Goal: Transaction & Acquisition: Purchase product/service

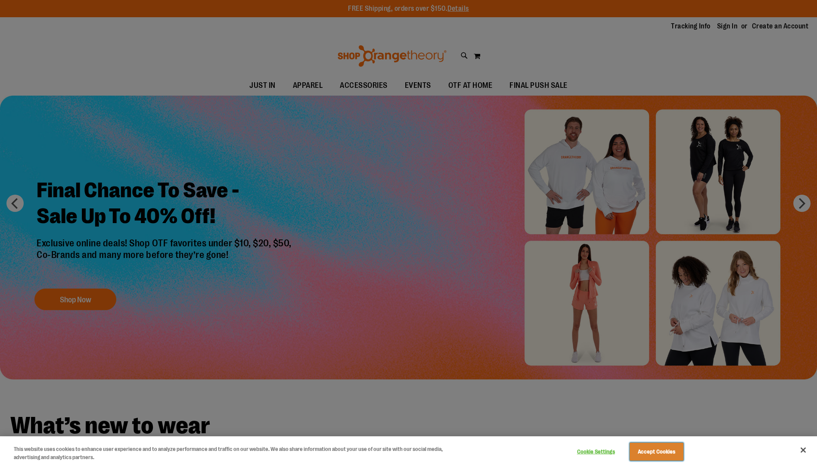
click at [641, 448] on button "Accept Cookies" at bounding box center [657, 452] width 54 height 18
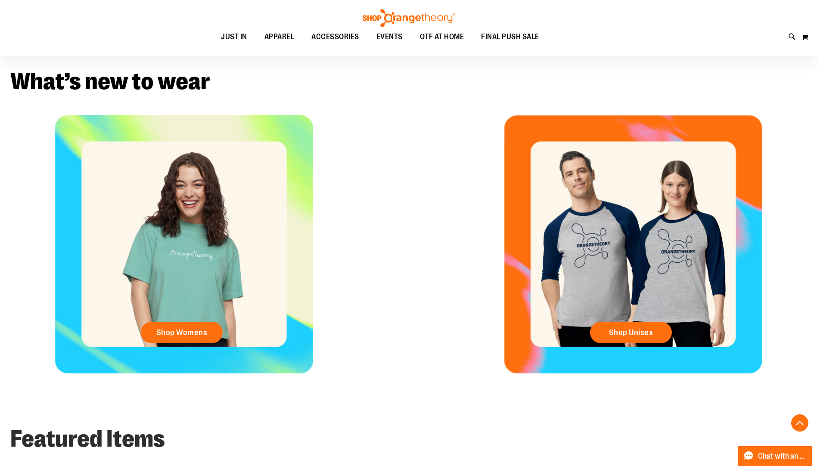
scroll to position [344, 0]
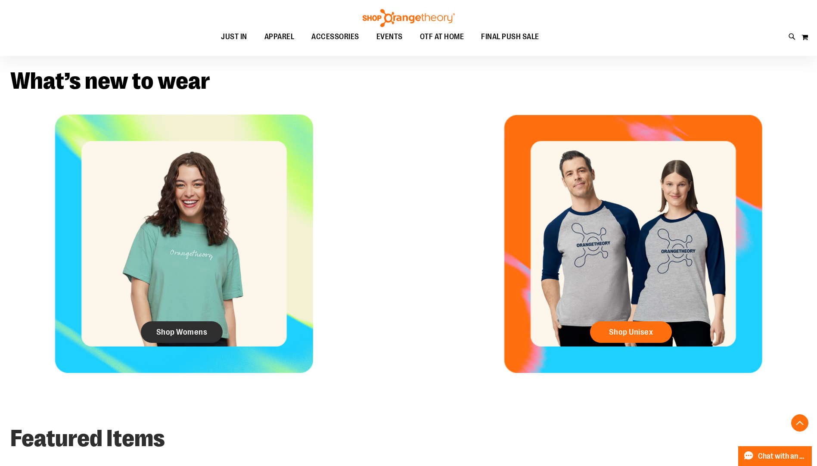
drag, startPoint x: 190, startPoint y: 332, endPoint x: 195, endPoint y: 332, distance: 5.2
click at [190, 332] on span "Shop Womens" at bounding box center [181, 331] width 51 height 9
click at [179, 333] on span "Shop Womens" at bounding box center [181, 331] width 51 height 9
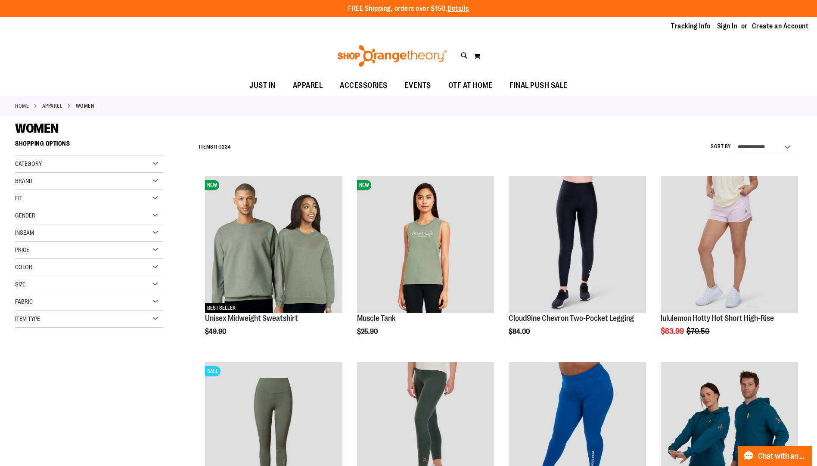
click at [69, 173] on div "Brand" at bounding box center [89, 181] width 148 height 17
click at [38, 208] on link "lululemon" at bounding box center [84, 207] width 142 height 9
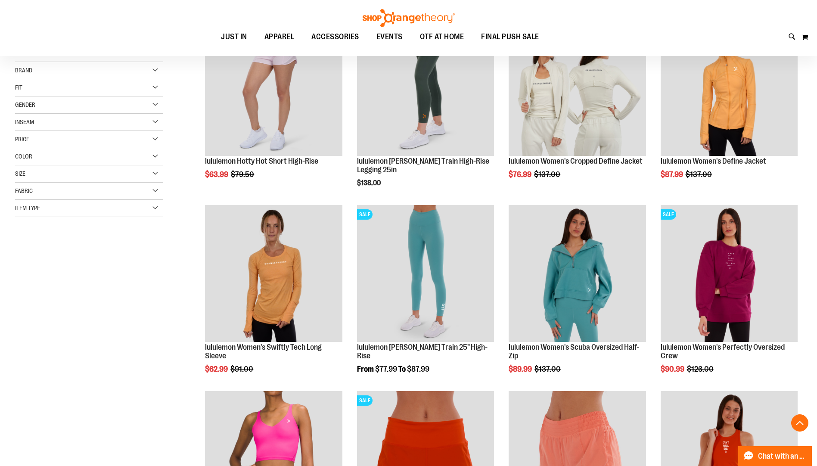
scroll to position [172, 0]
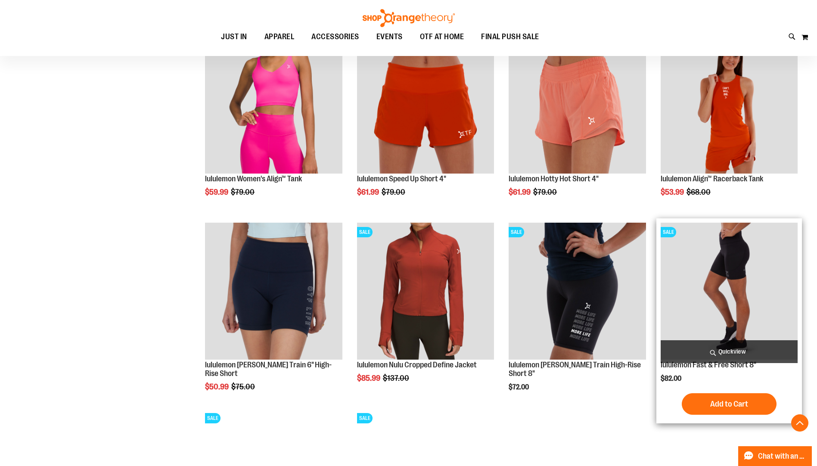
scroll to position [516, 0]
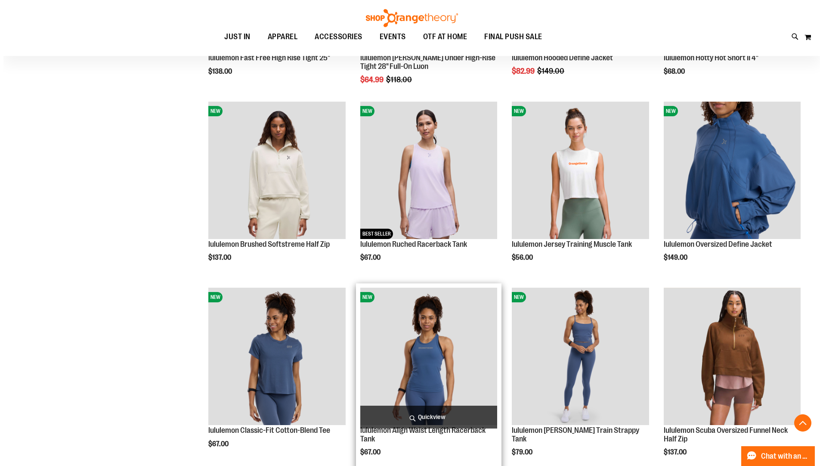
scroll to position [1176, 0]
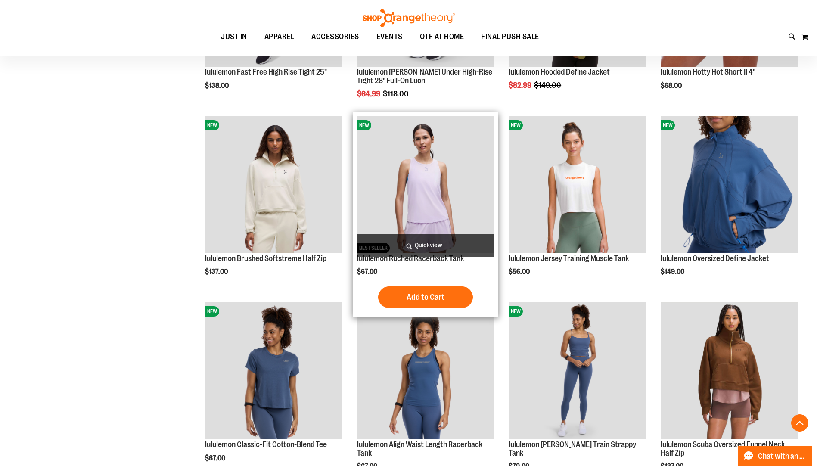
click at [414, 145] on img "product" at bounding box center [425, 184] width 137 height 137
click at [433, 245] on span "Quickview" at bounding box center [425, 245] width 137 height 23
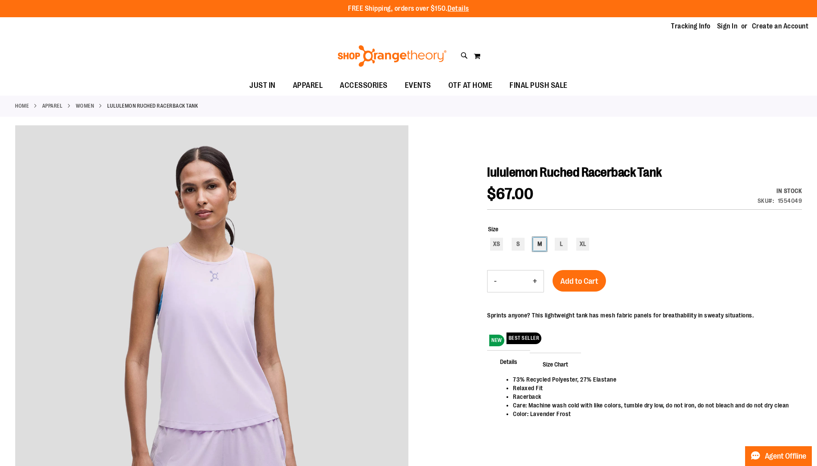
click at [537, 242] on div "M" at bounding box center [539, 244] width 13 height 13
type input "***"
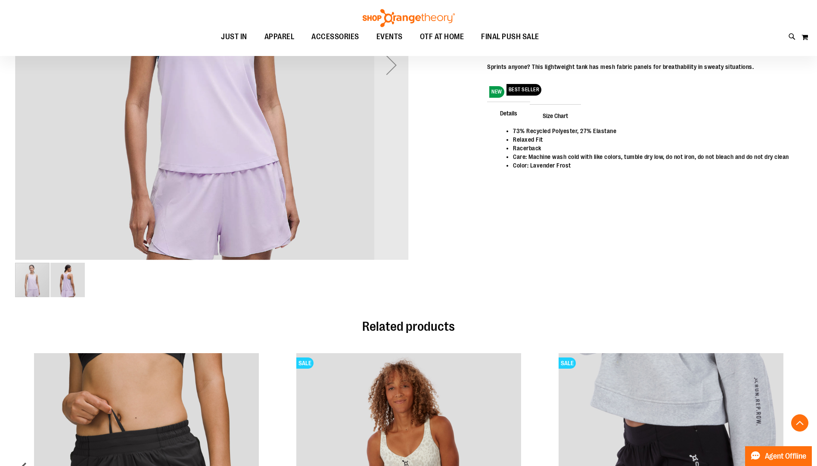
scroll to position [129, 0]
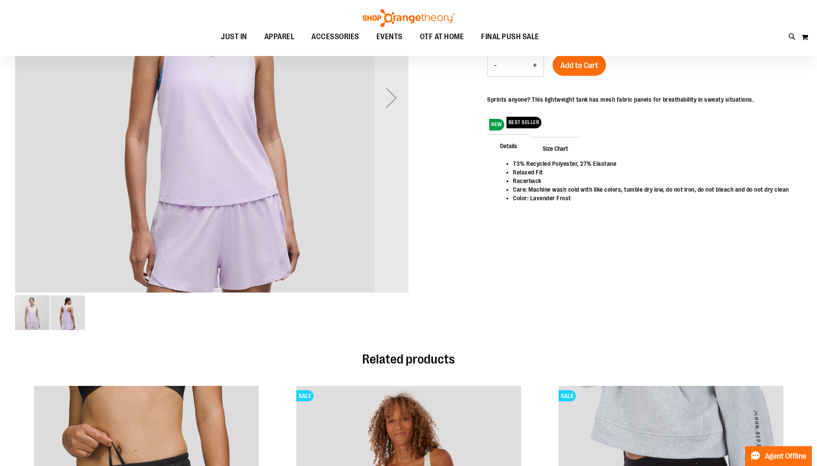
click at [68, 315] on img "image 2 of 2" at bounding box center [67, 312] width 34 height 34
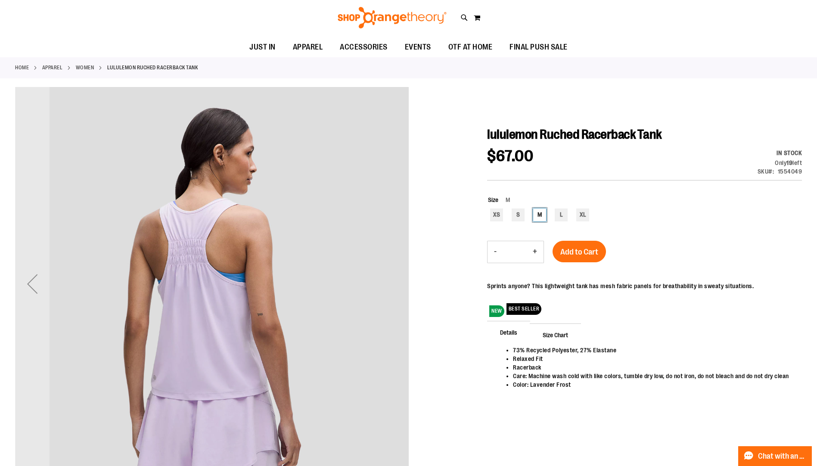
scroll to position [0, 0]
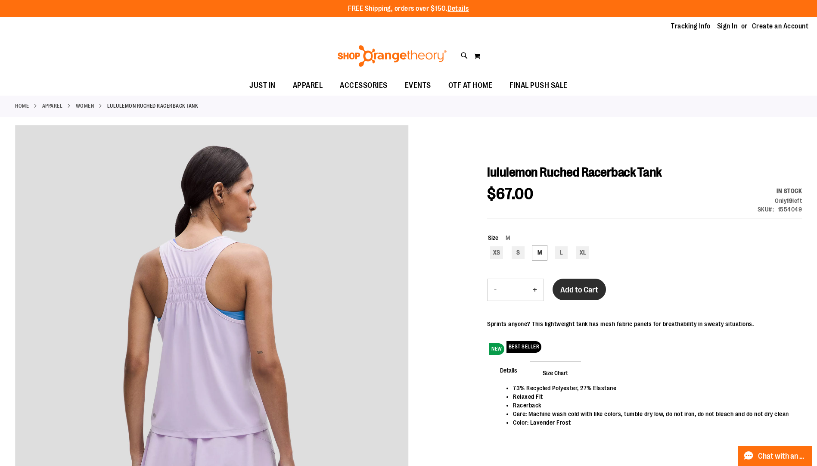
click at [593, 291] on span "Add to Cart" at bounding box center [579, 289] width 38 height 9
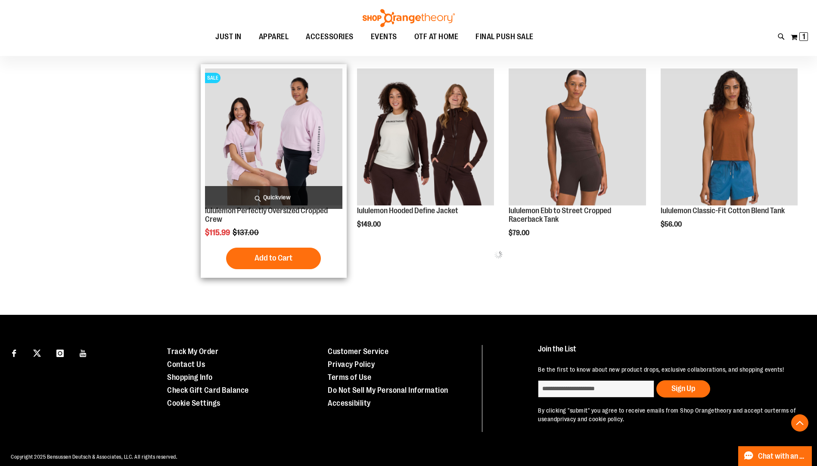
scroll to position [415, 0]
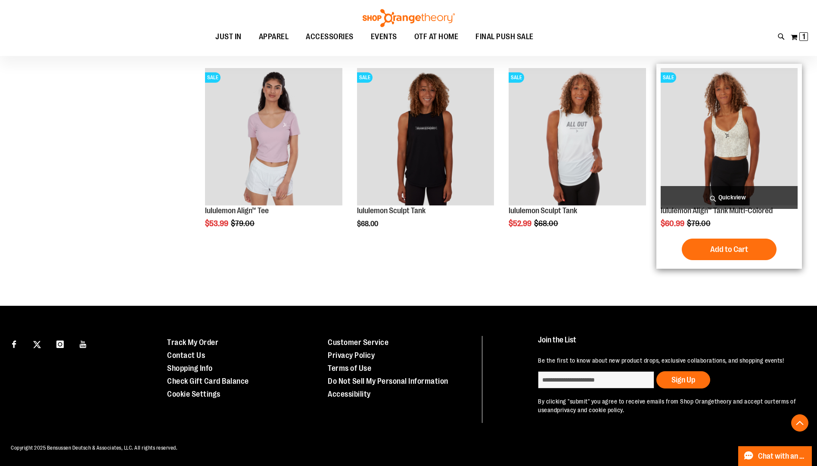
scroll to position [1151, 0]
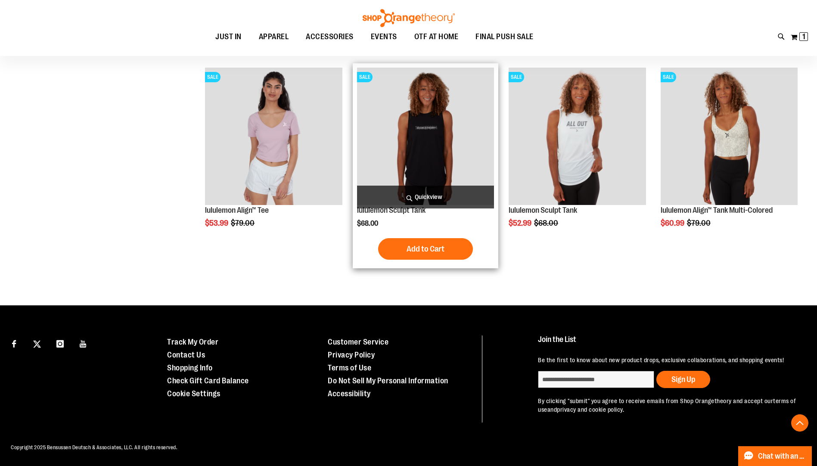
click at [453, 139] on img "product" at bounding box center [425, 136] width 137 height 137
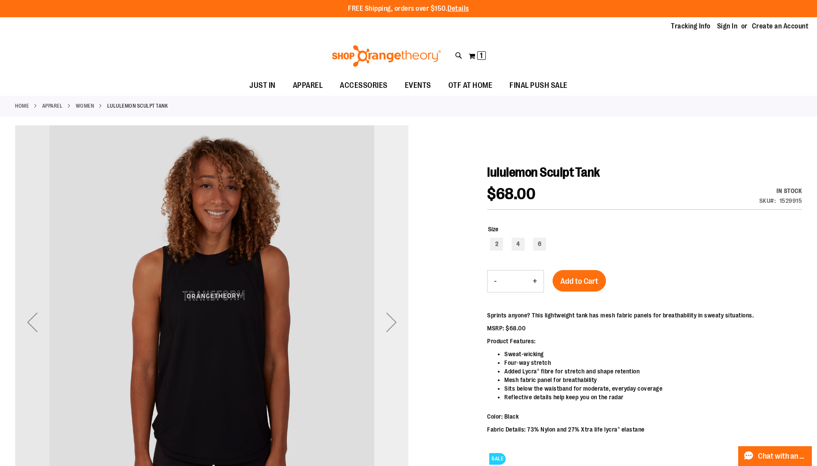
click at [402, 321] on div "Next" at bounding box center [391, 322] width 34 height 34
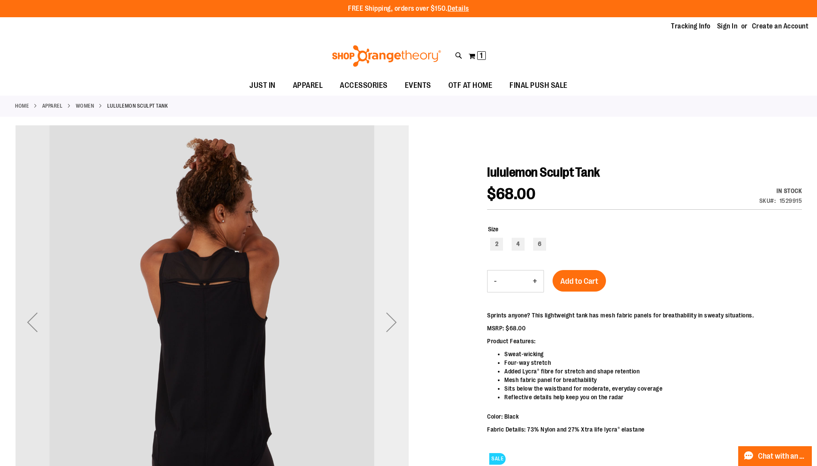
click at [402, 321] on div "Next" at bounding box center [391, 322] width 34 height 34
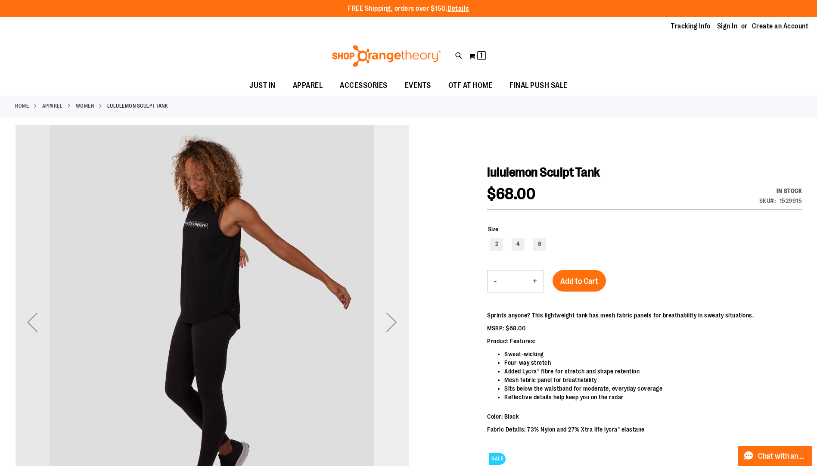
click at [402, 321] on div "Next" at bounding box center [391, 322] width 34 height 34
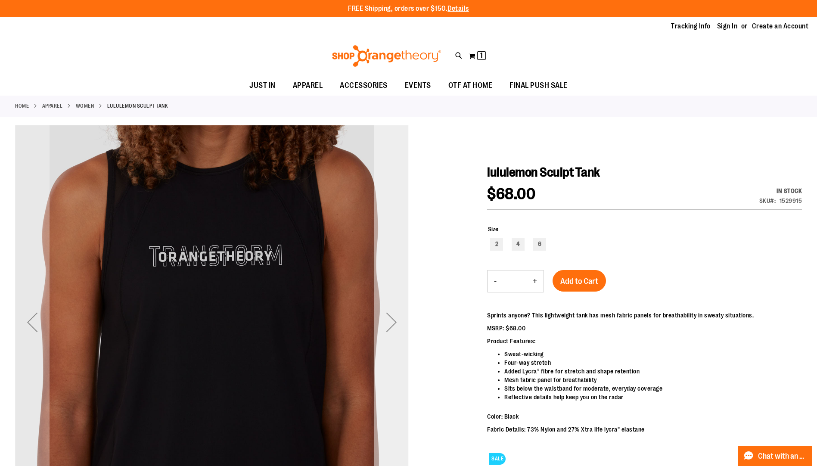
click at [402, 321] on div "Next" at bounding box center [391, 322] width 34 height 34
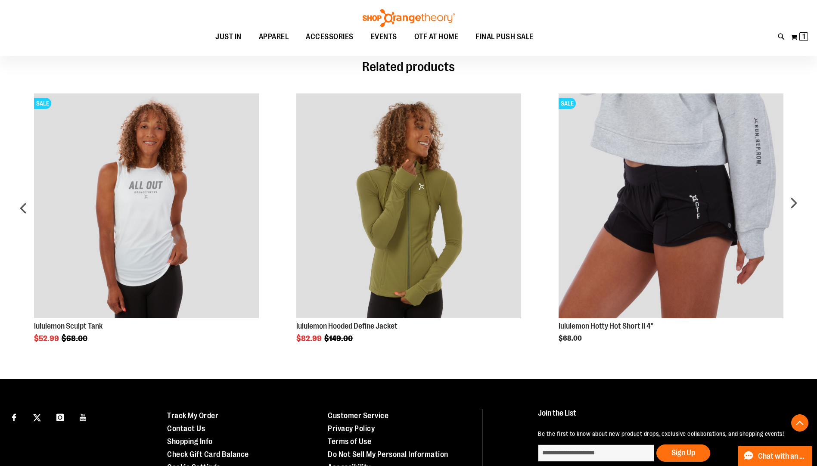
scroll to position [215, 0]
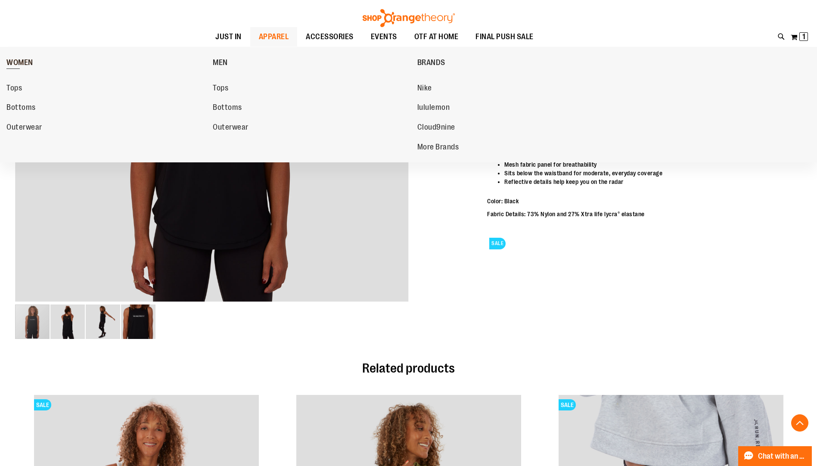
drag, startPoint x: 29, startPoint y: 63, endPoint x: 61, endPoint y: 68, distance: 31.8
click at [29, 63] on span "WOMEN" at bounding box center [19, 63] width 27 height 11
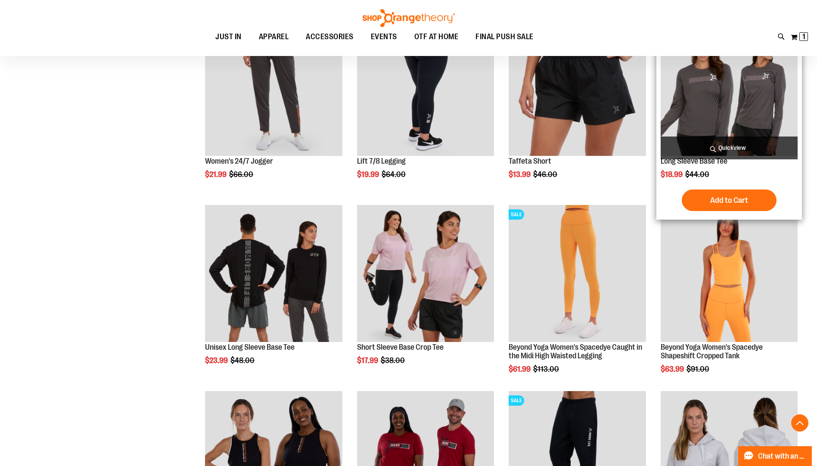
scroll to position [775, 0]
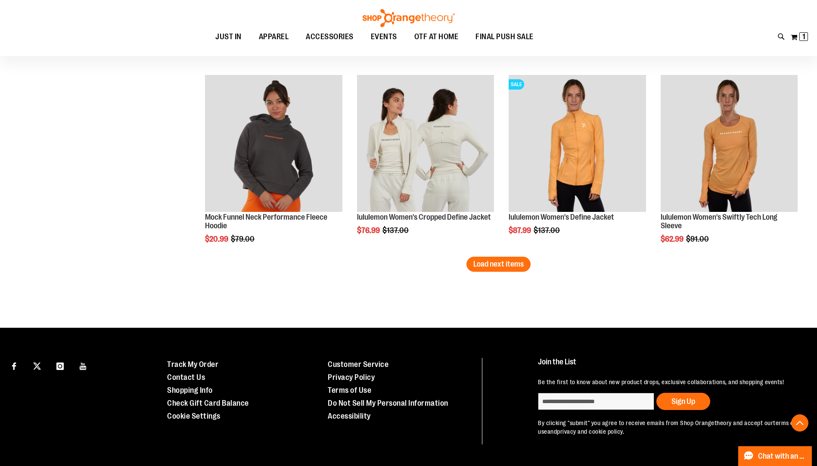
scroll to position [1593, 0]
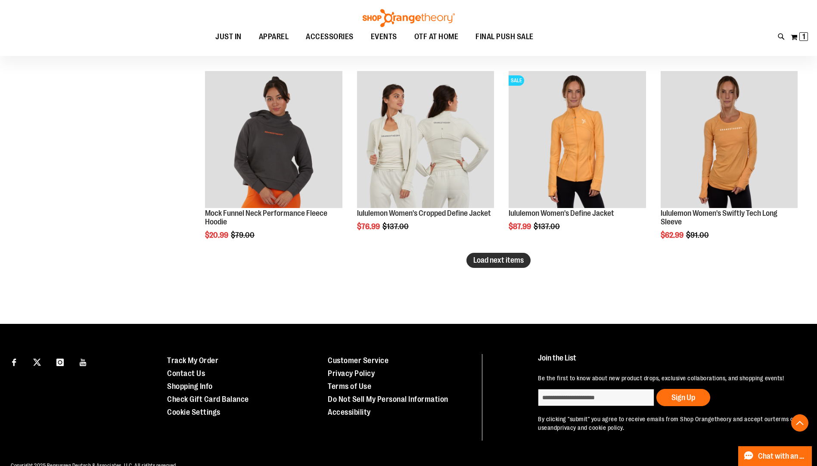
click at [479, 262] on span "Load next items" at bounding box center [498, 260] width 50 height 9
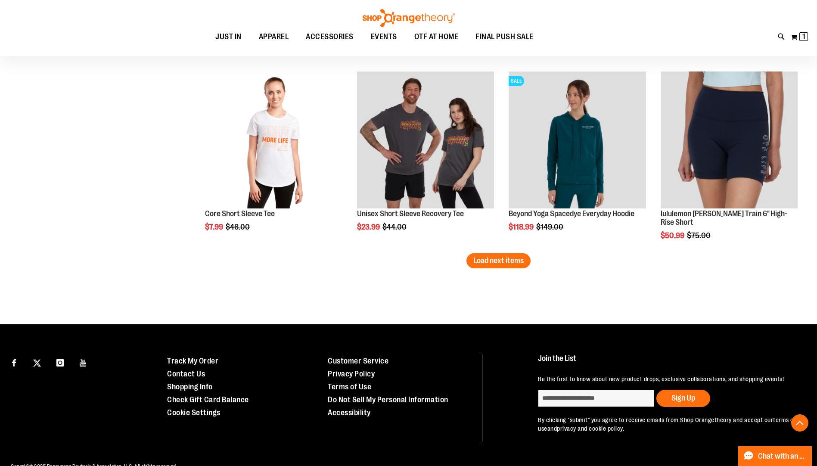
scroll to position [2153, 0]
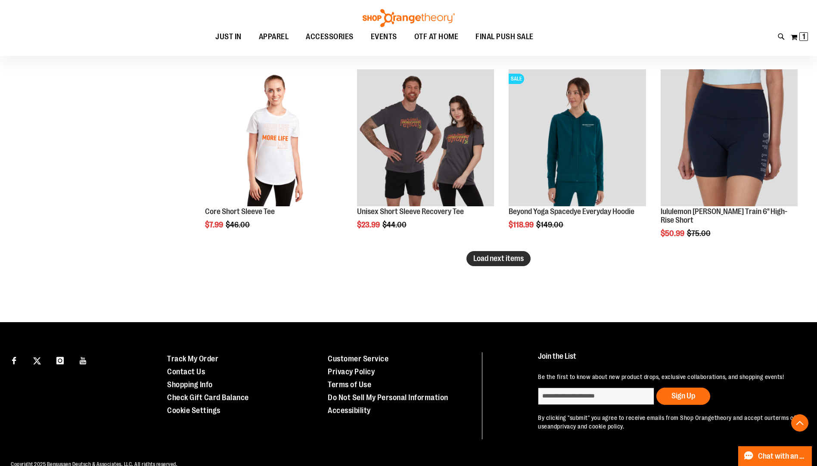
click at [496, 262] on span "Load next items" at bounding box center [498, 258] width 50 height 9
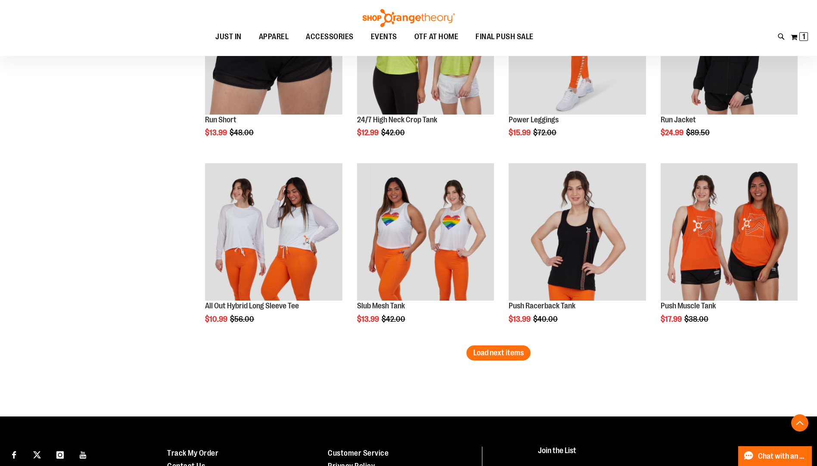
scroll to position [2627, 0]
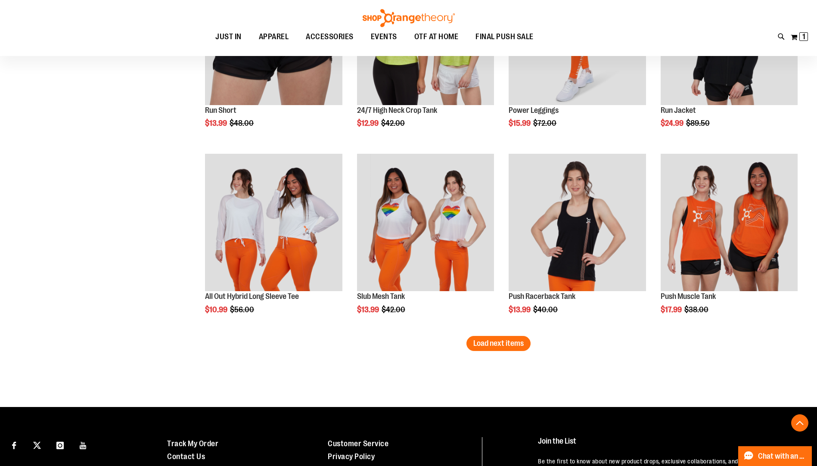
click at [505, 347] on button "Load next items" at bounding box center [498, 343] width 64 height 15
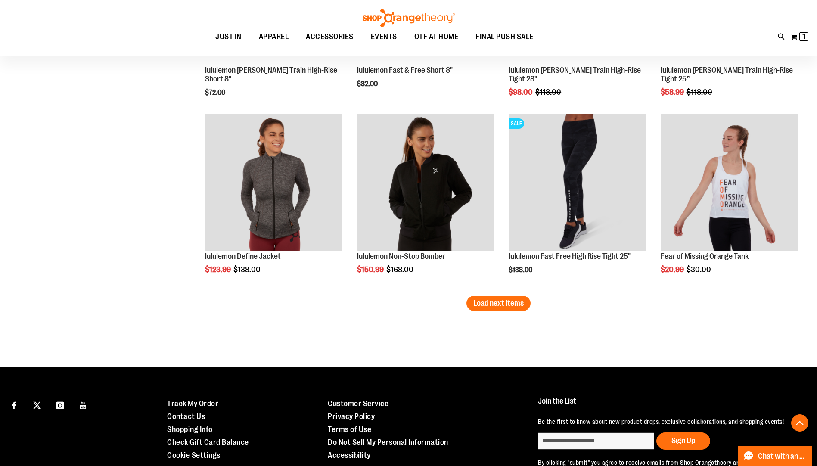
scroll to position [3229, 0]
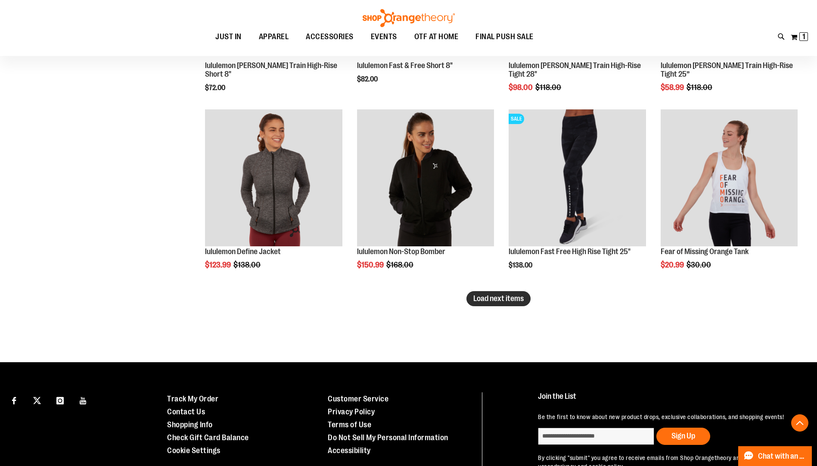
click at [491, 291] on button "Load next items" at bounding box center [498, 298] width 64 height 15
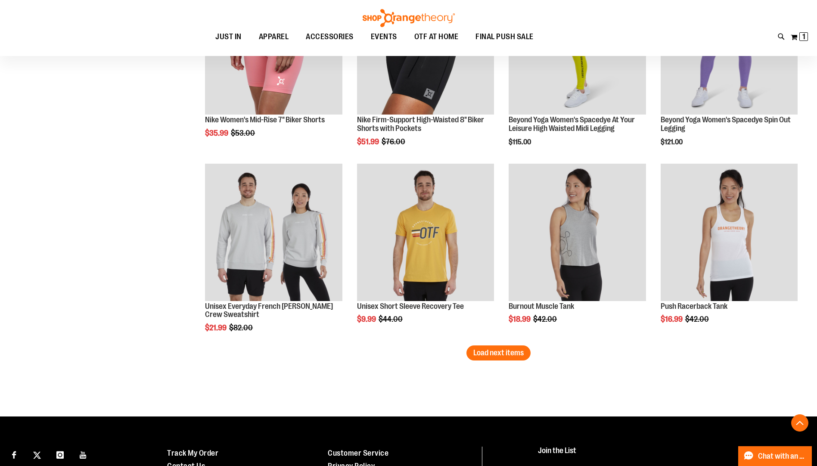
scroll to position [3746, 0]
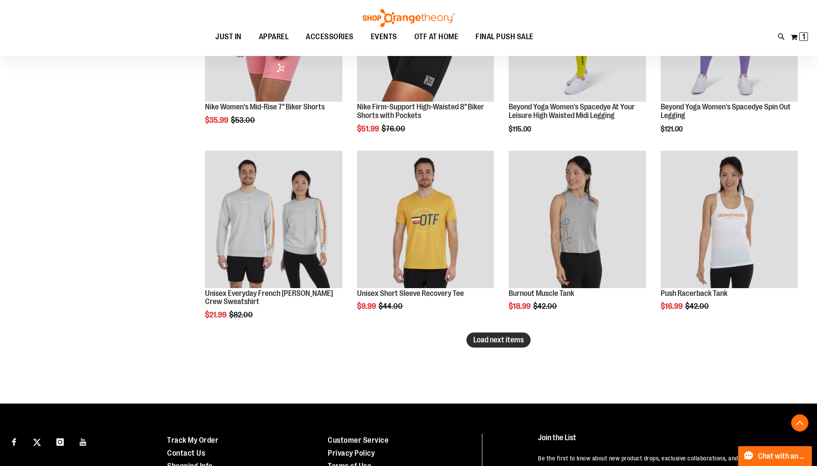
click at [487, 346] on button "Load next items" at bounding box center [498, 339] width 64 height 15
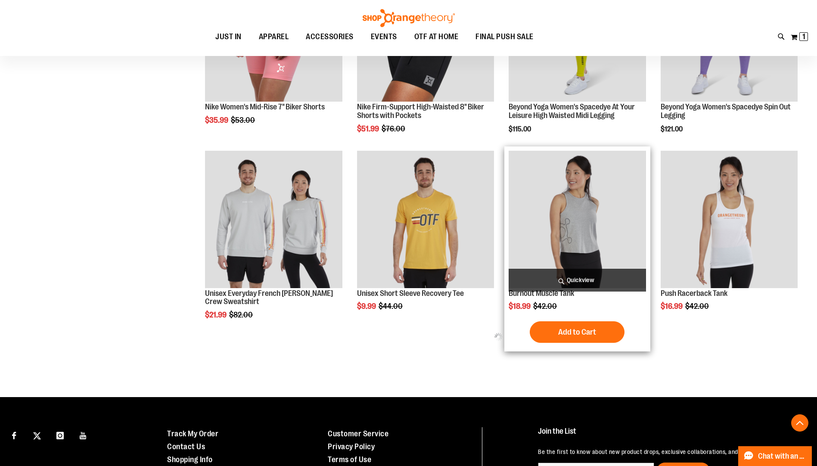
click at [577, 207] on img "product" at bounding box center [577, 219] width 137 height 137
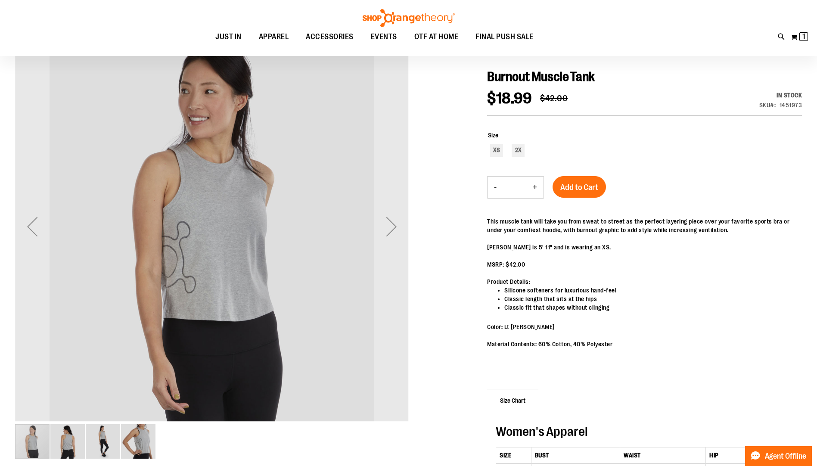
scroll to position [43, 0]
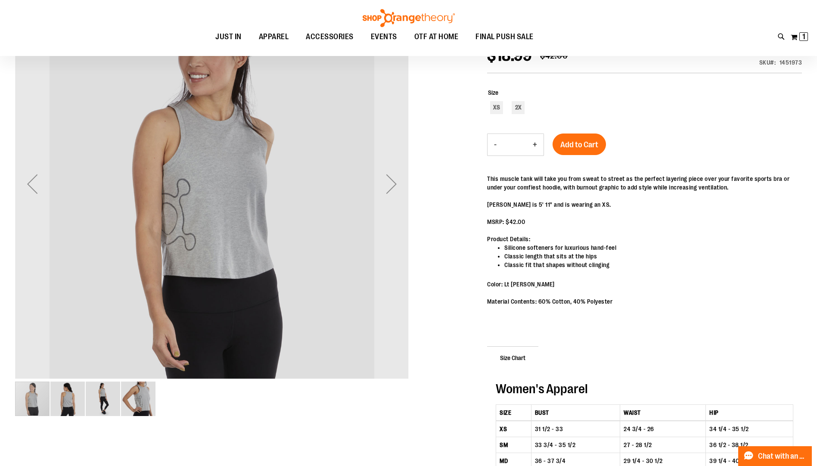
click at [64, 401] on img "image 2 of 4" at bounding box center [67, 399] width 34 height 34
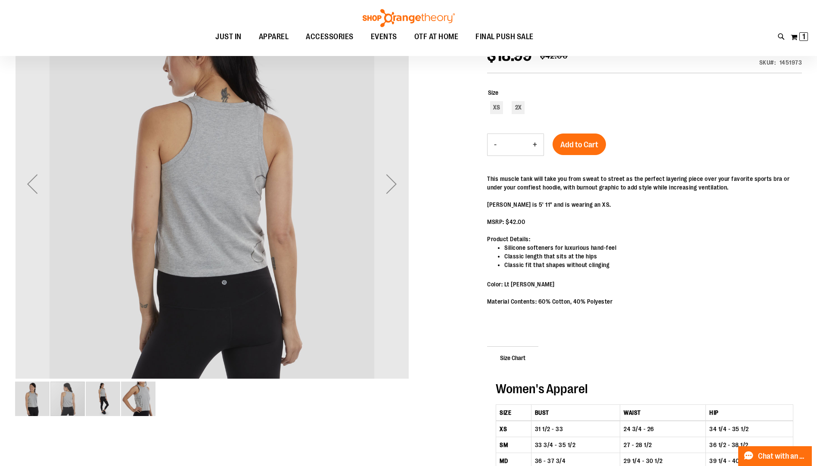
click at [108, 393] on img "image 3 of 4" at bounding box center [103, 399] width 34 height 34
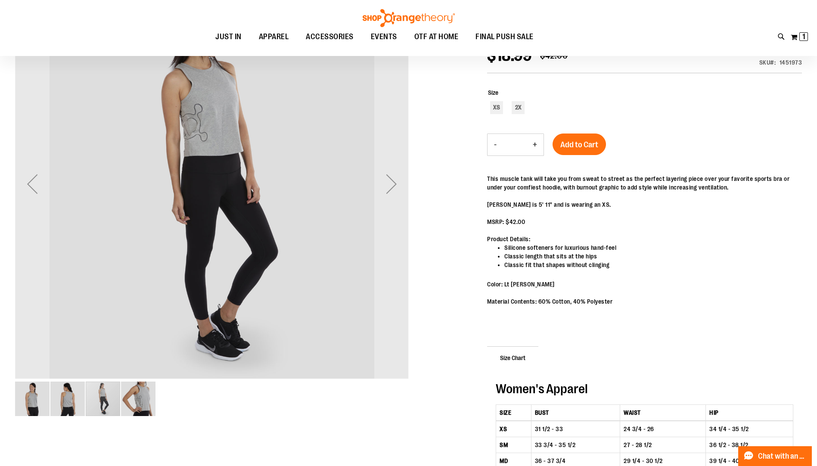
click at [153, 393] on img "image 4 of 4" at bounding box center [138, 399] width 34 height 34
